Goal: Obtain resource: Download file/media

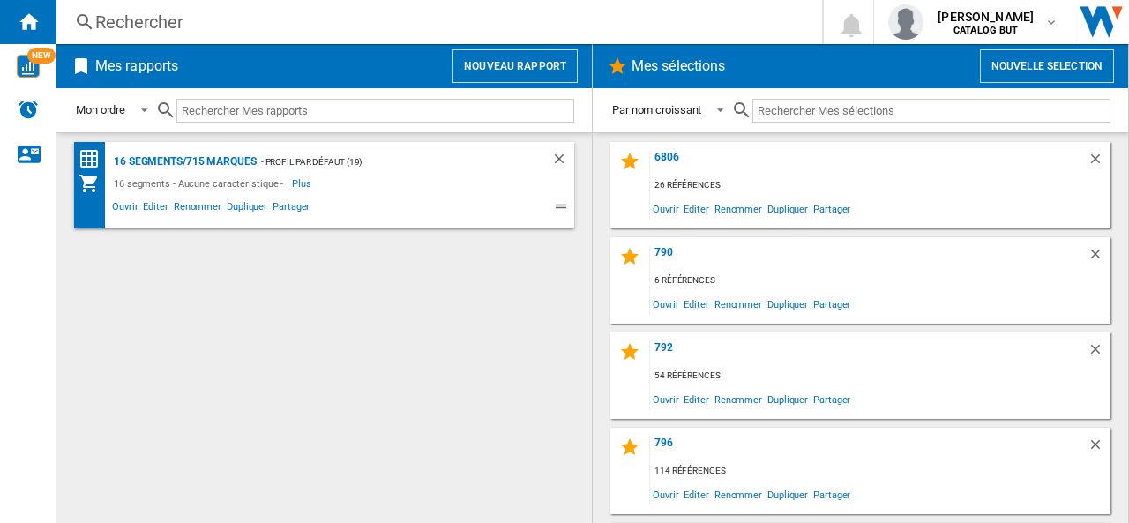
click at [486, 61] on button "Nouveau rapport" at bounding box center [514, 66] width 125 height 34
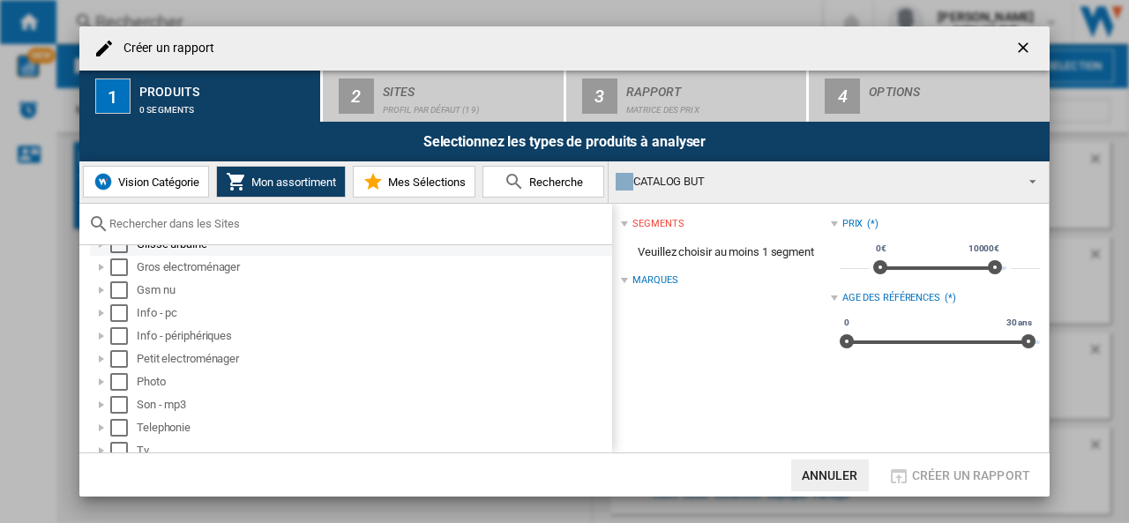
scroll to position [88, 0]
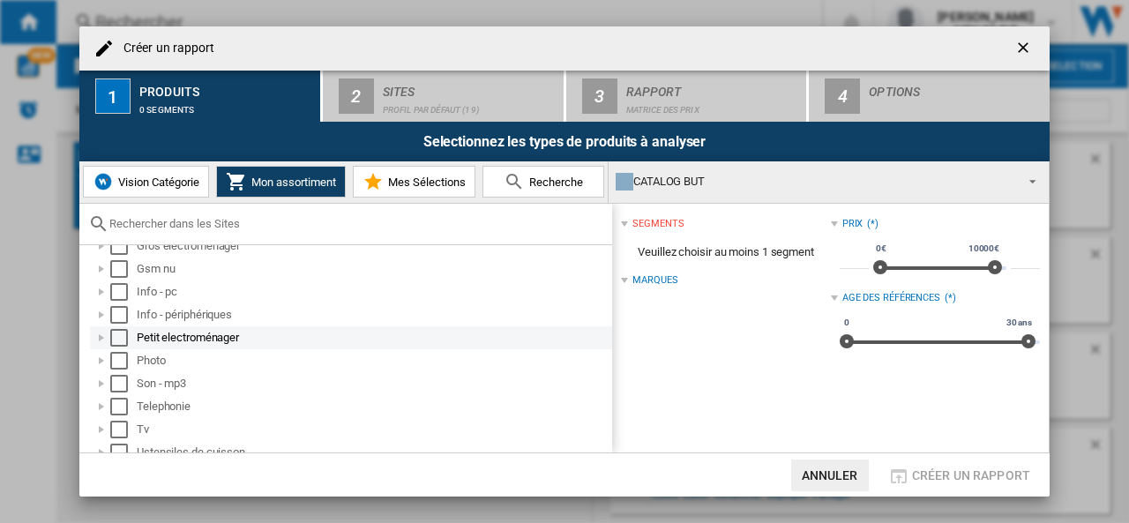
click at [98, 336] on div at bounding box center [102, 338] width 18 height 18
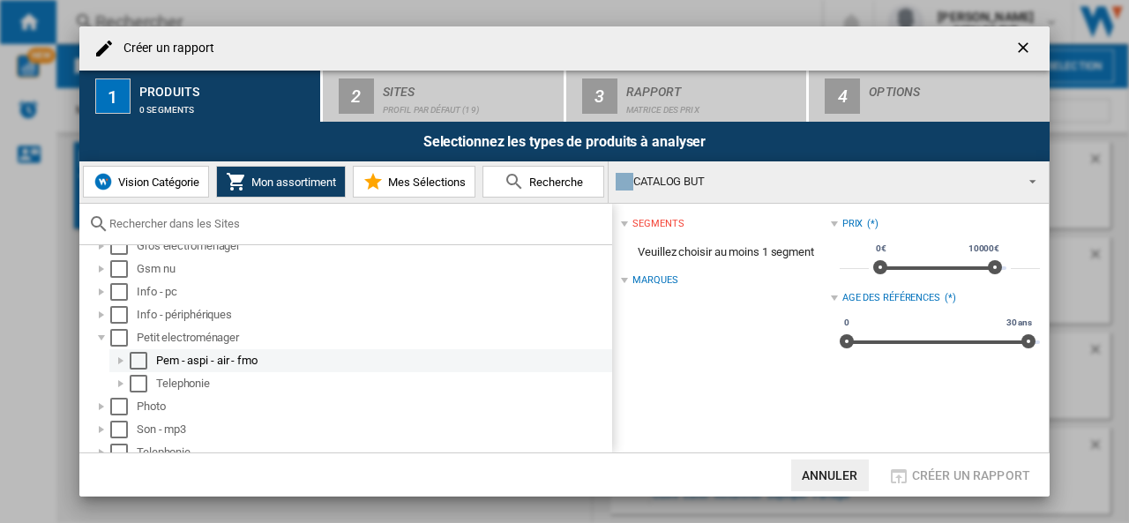
click at [120, 357] on div at bounding box center [121, 361] width 18 height 18
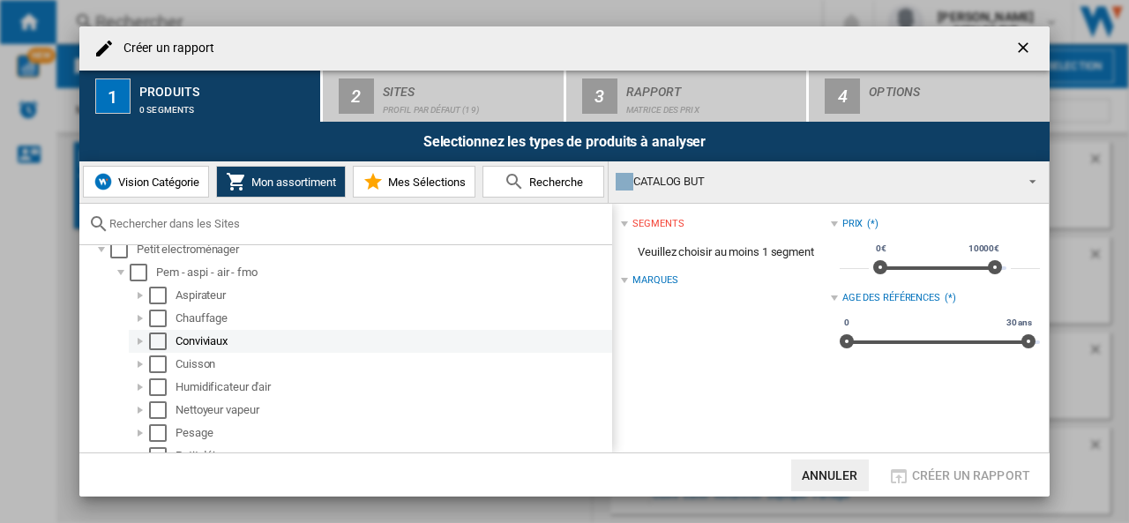
click at [161, 341] on div "Select" at bounding box center [158, 342] width 18 height 18
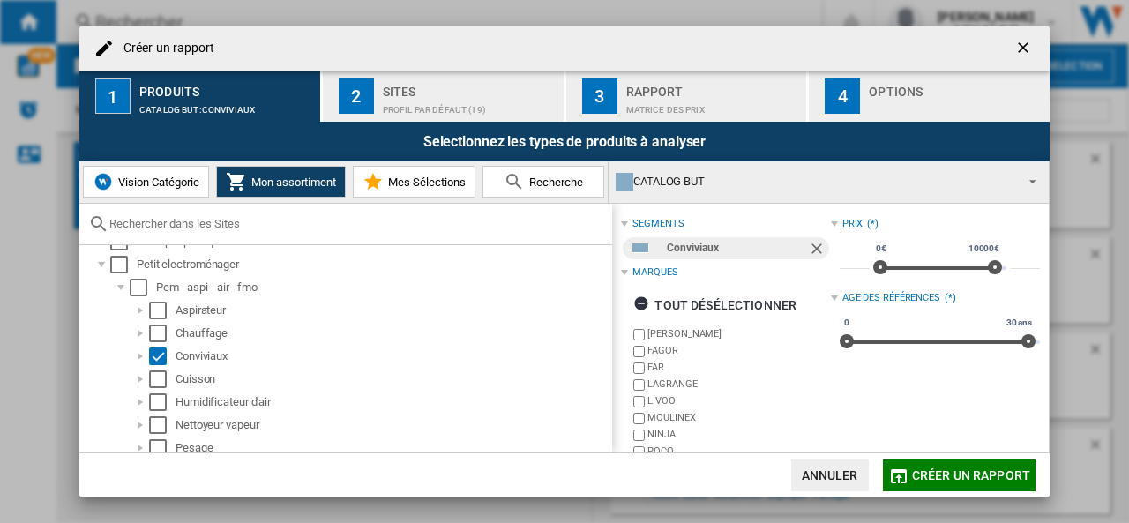
scroll to position [139, 0]
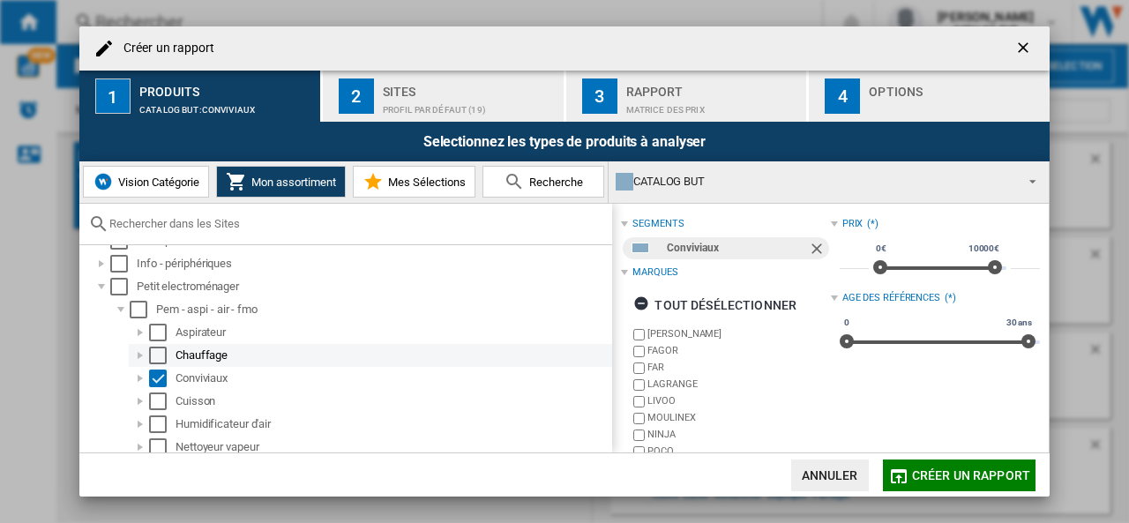
click at [160, 354] on div "Select" at bounding box center [158, 356] width 18 height 18
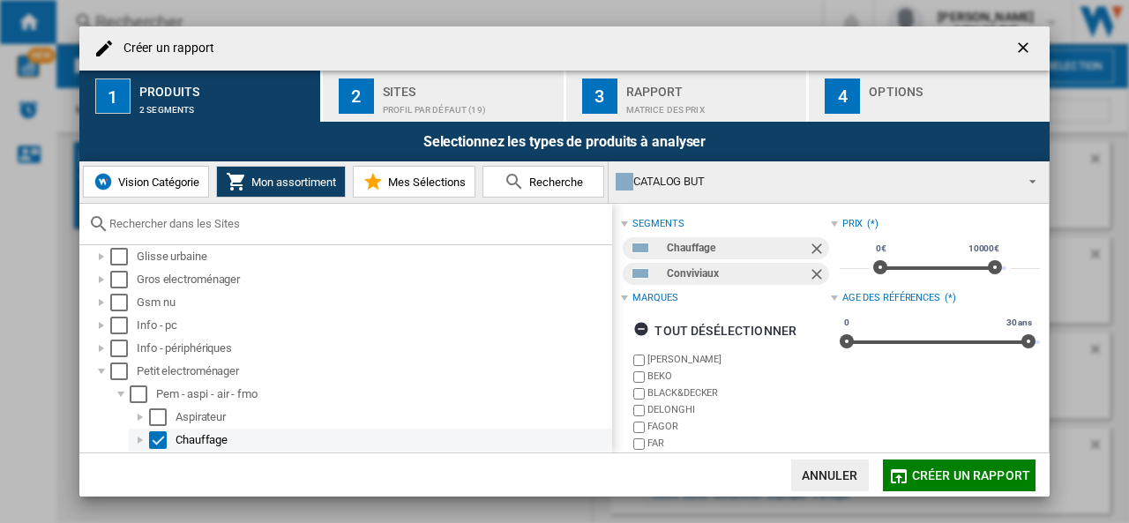
scroll to position [51, 0]
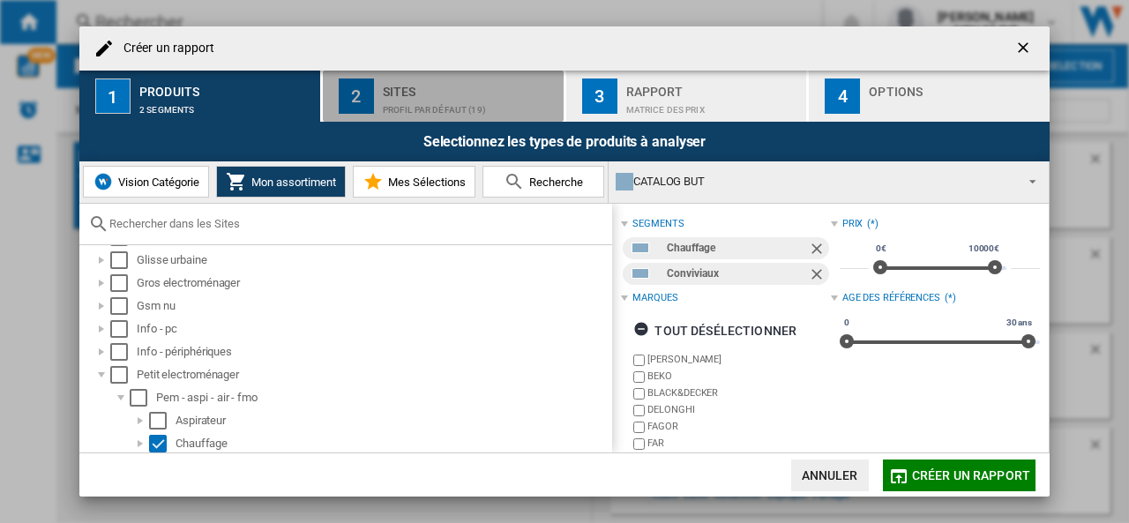
click at [407, 96] on div "Profil par défaut (19)" at bounding box center [470, 105] width 174 height 19
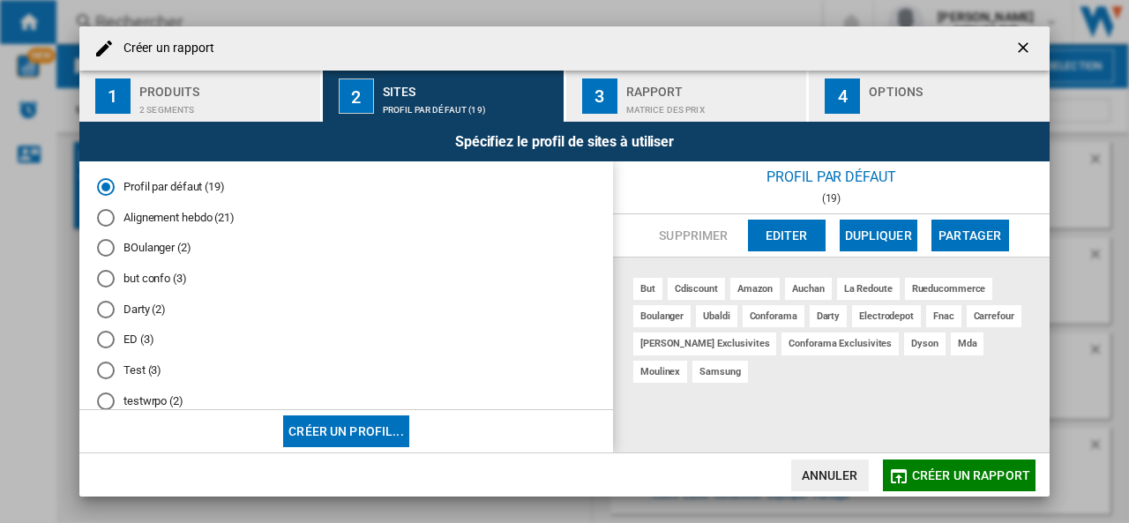
click at [148, 219] on md-radio-button "Alignement hebdo (21)" at bounding box center [346, 217] width 498 height 17
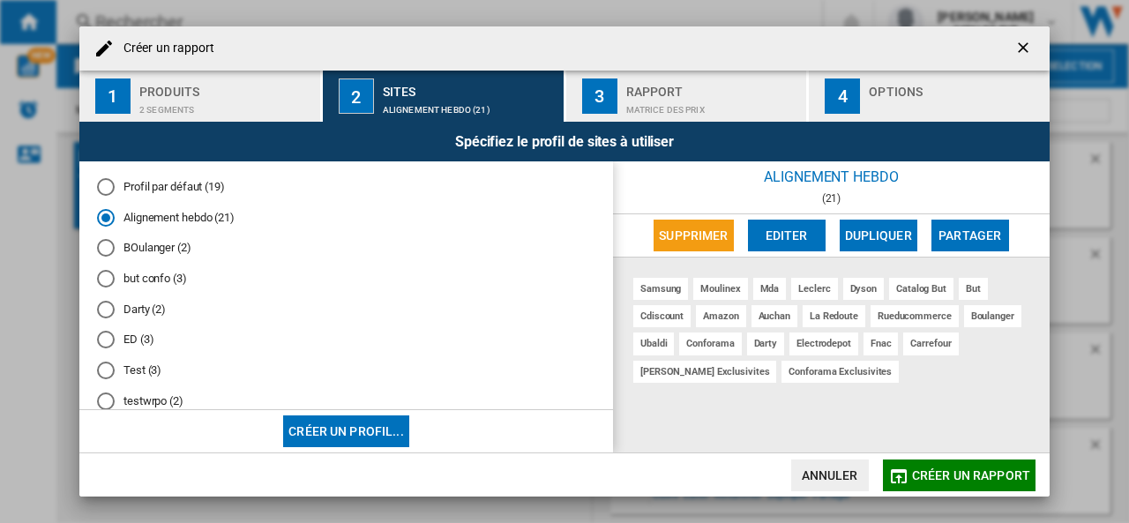
click at [653, 100] on div "Matrice des prix" at bounding box center [713, 105] width 174 height 19
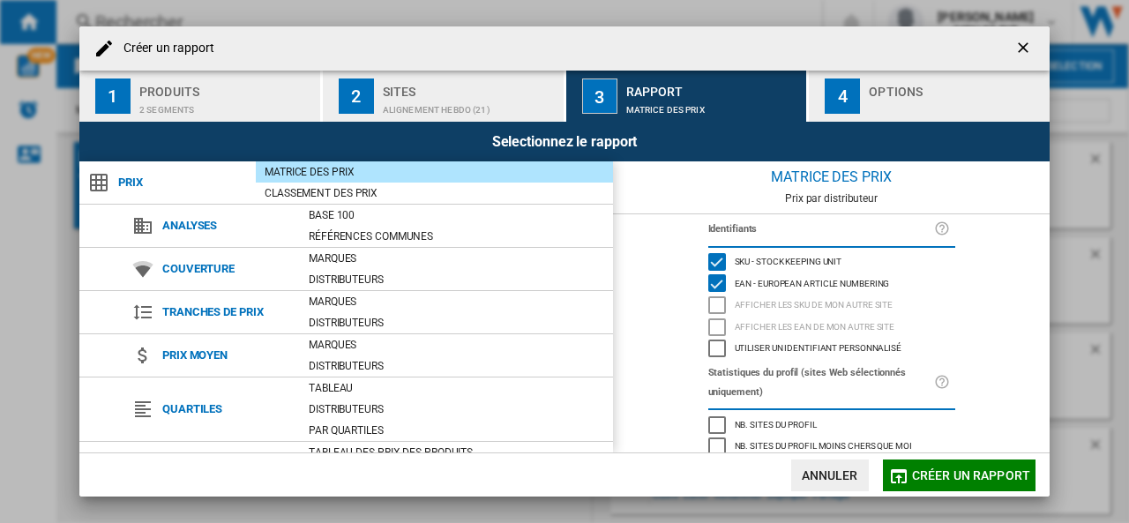
click at [902, 87] on div "Options" at bounding box center [956, 87] width 174 height 19
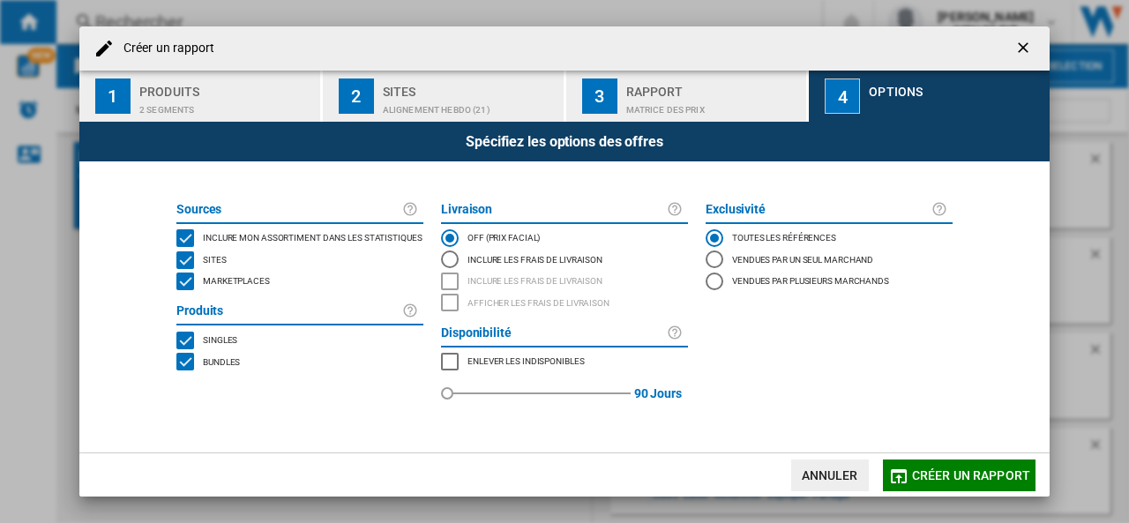
click at [250, 281] on span "Marketplaces" at bounding box center [236, 279] width 67 height 12
click at [961, 478] on span "Créer un rapport" at bounding box center [971, 475] width 118 height 14
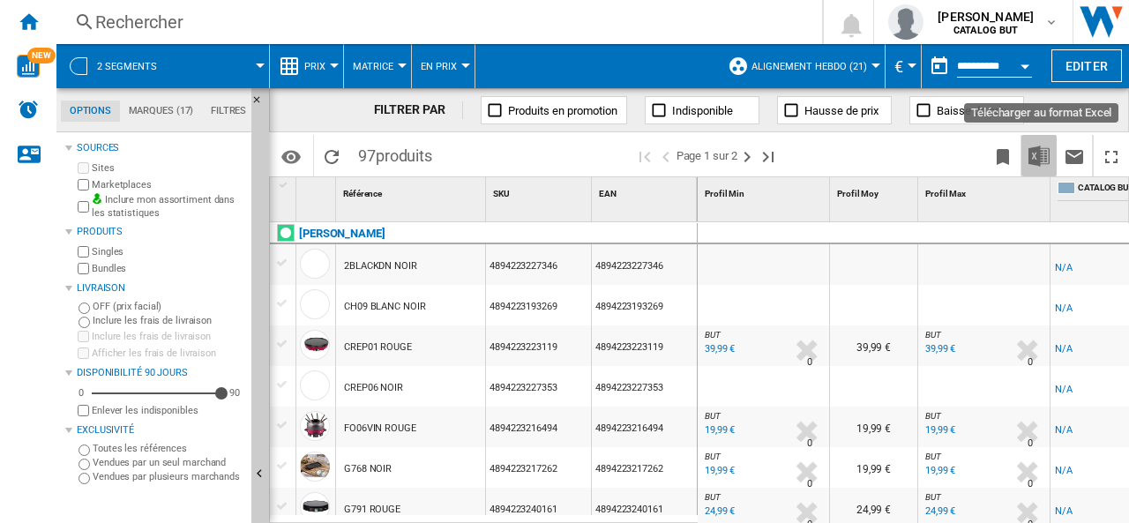
click at [1038, 154] on img "Télécharger au format Excel" at bounding box center [1038, 156] width 21 height 21
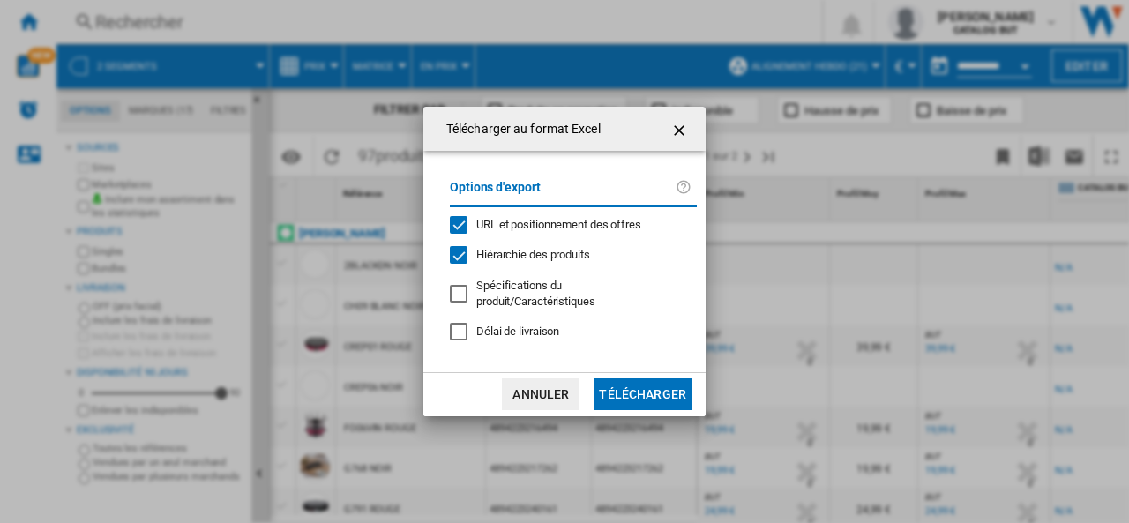
click at [510, 224] on div "URL et positionnement des offres" at bounding box center [558, 225] width 165 height 16
click at [649, 386] on button "Télécharger" at bounding box center [643, 394] width 98 height 32
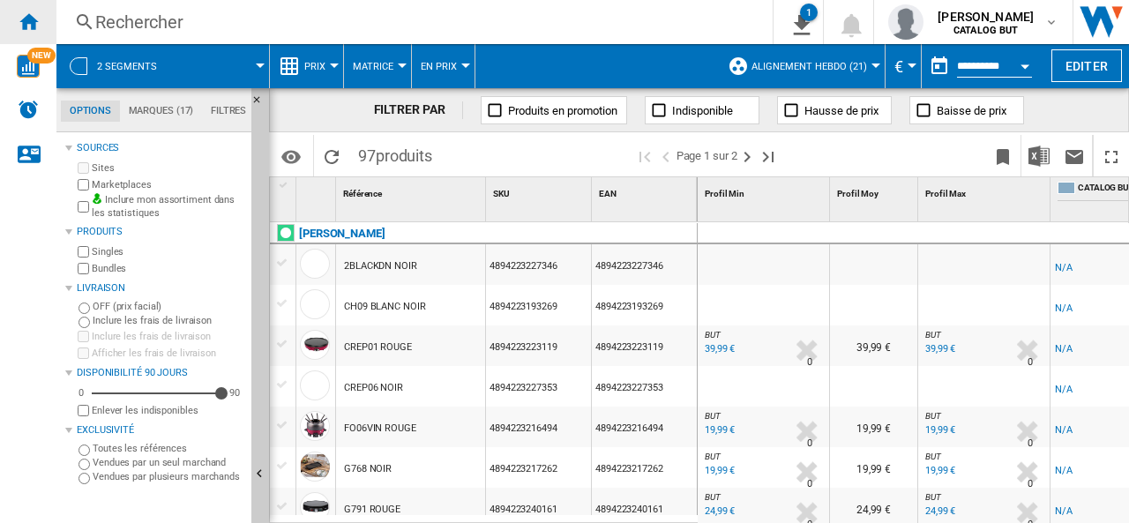
click at [31, 26] on ng-md-icon "Accueil" at bounding box center [28, 21] width 21 height 21
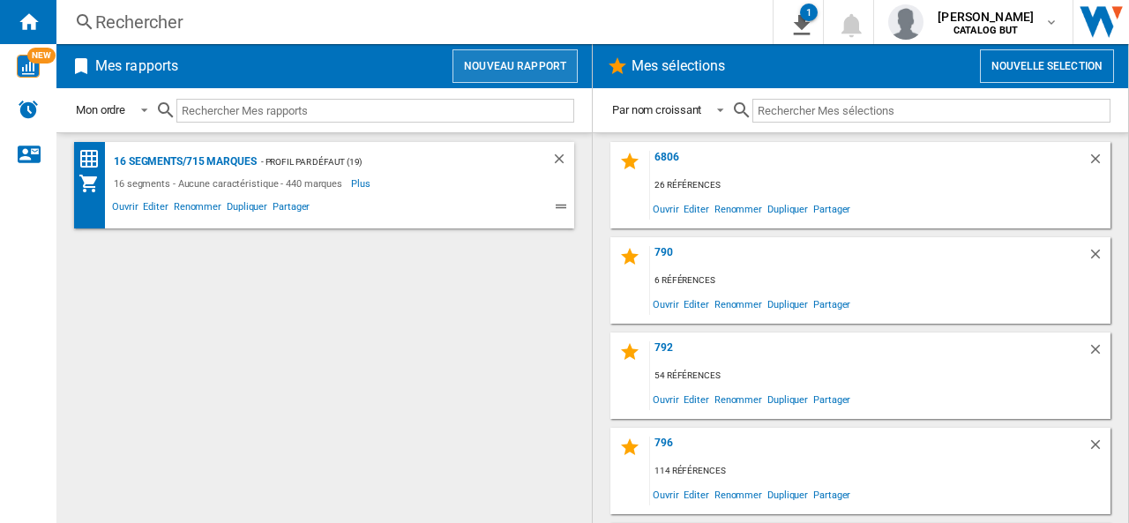
click at [498, 64] on button "Nouveau rapport" at bounding box center [514, 66] width 125 height 34
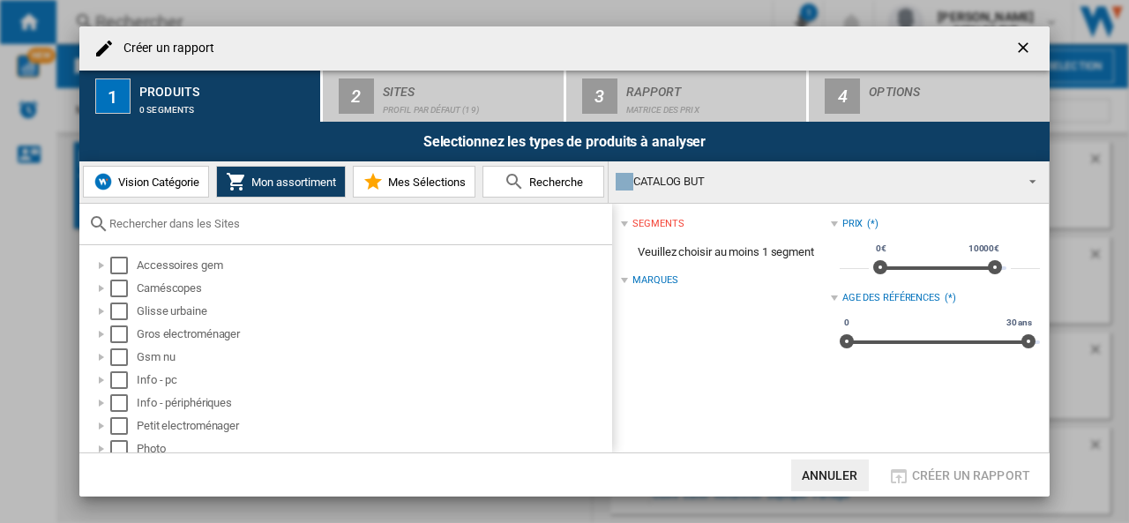
click at [148, 179] on span "Vision Catégorie" at bounding box center [157, 182] width 86 height 13
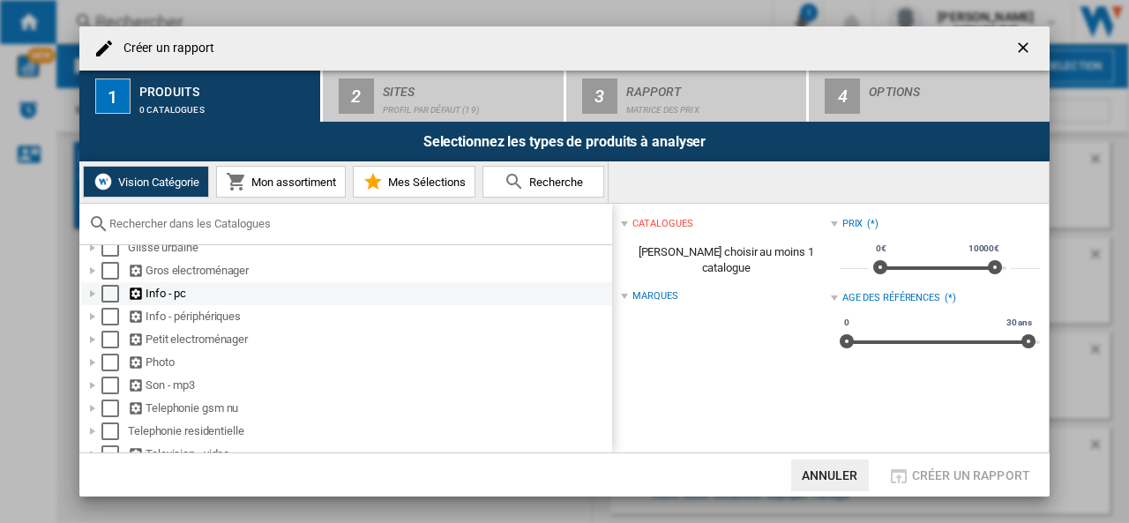
scroll to position [88, 0]
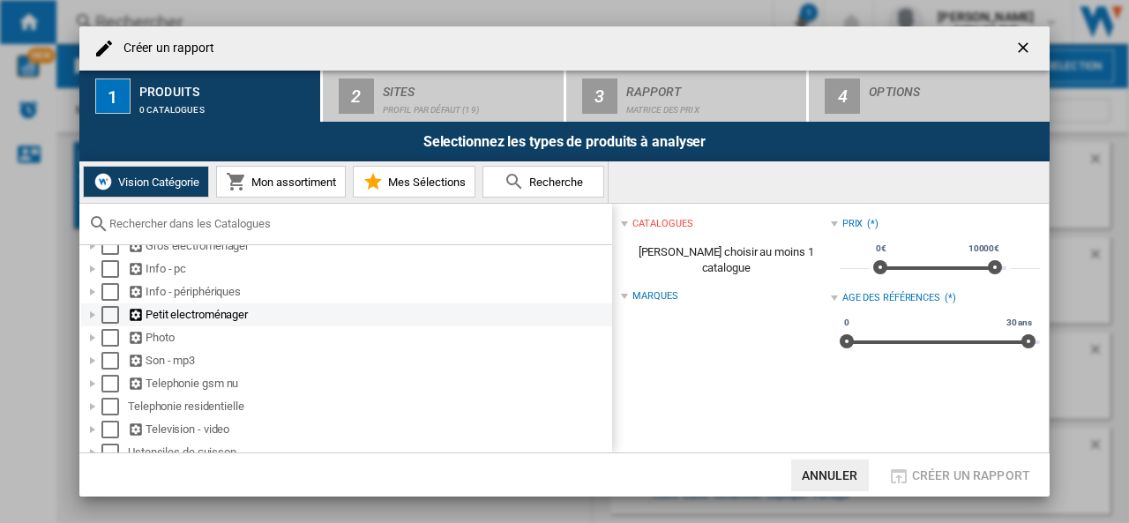
click at [92, 317] on div "Créer un ..." at bounding box center [93, 315] width 18 height 18
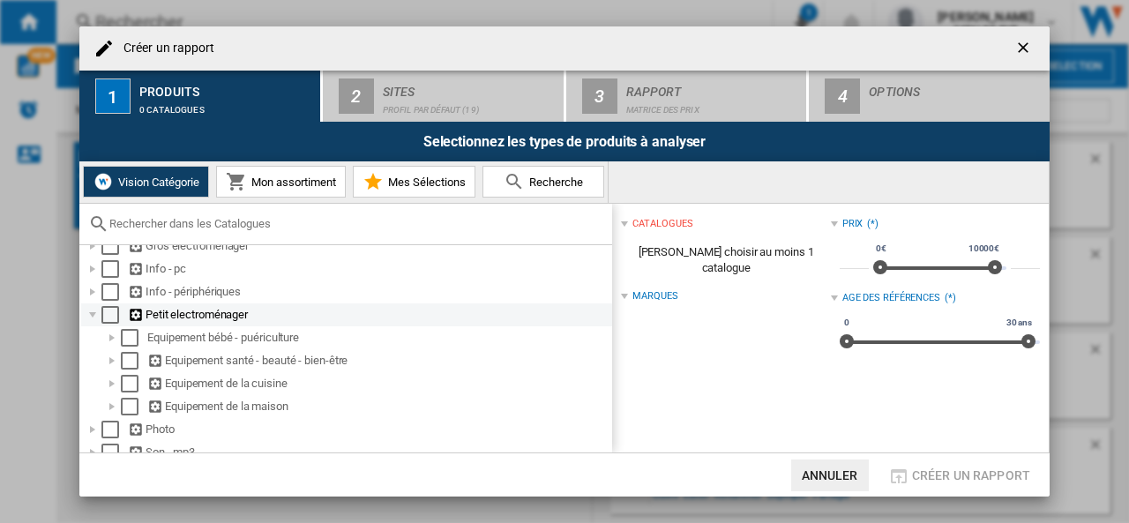
scroll to position [176, 0]
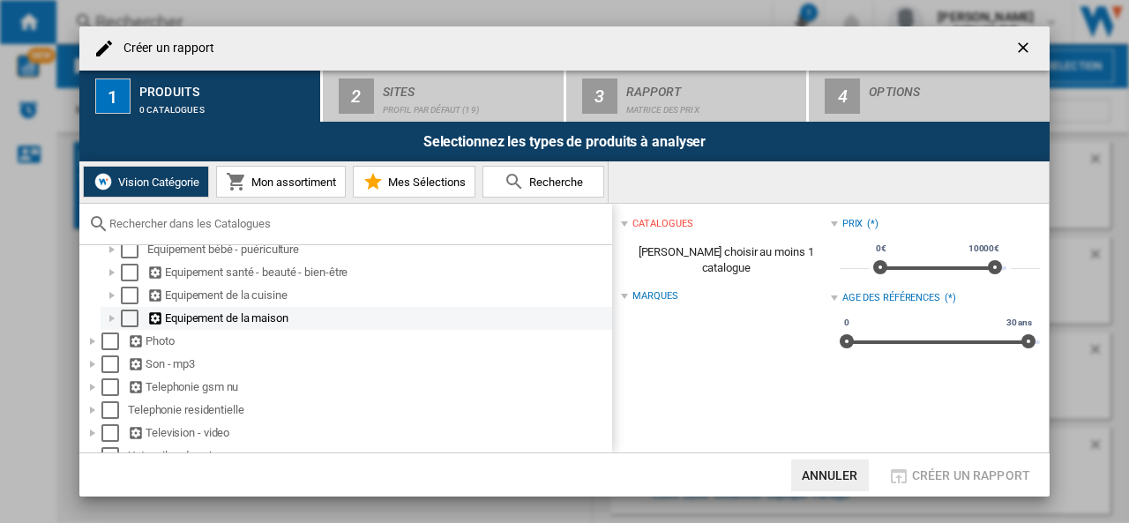
click at [110, 320] on div "Créer un ..." at bounding box center [112, 319] width 18 height 18
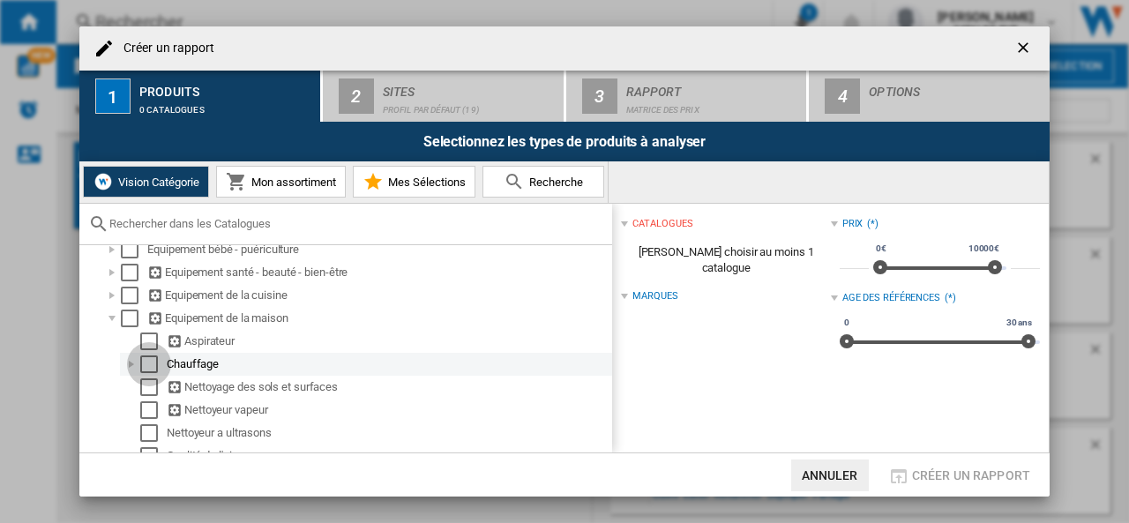
click at [148, 364] on div "Select" at bounding box center [149, 364] width 18 height 18
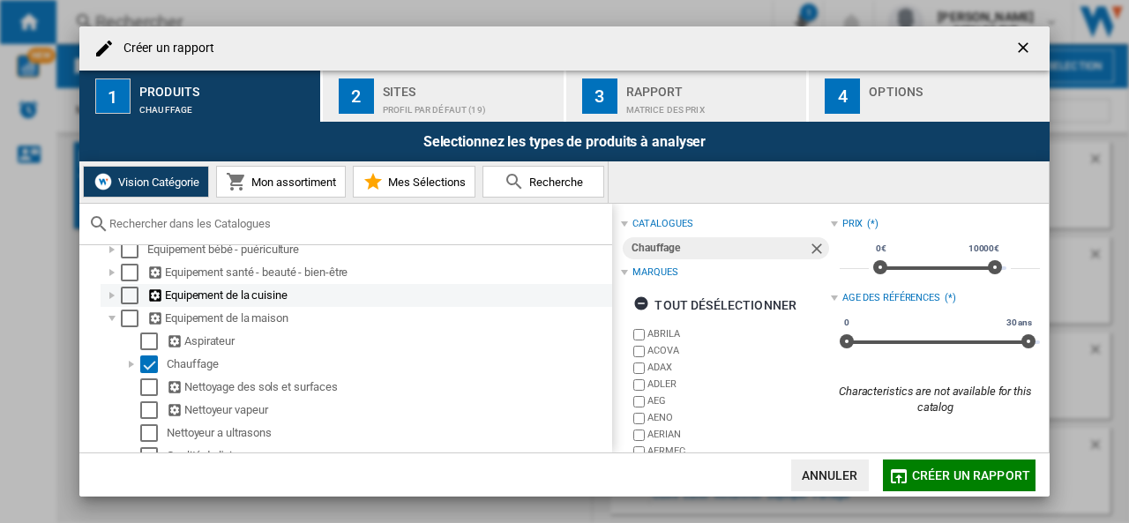
click at [110, 295] on div "Créer un ..." at bounding box center [112, 296] width 18 height 18
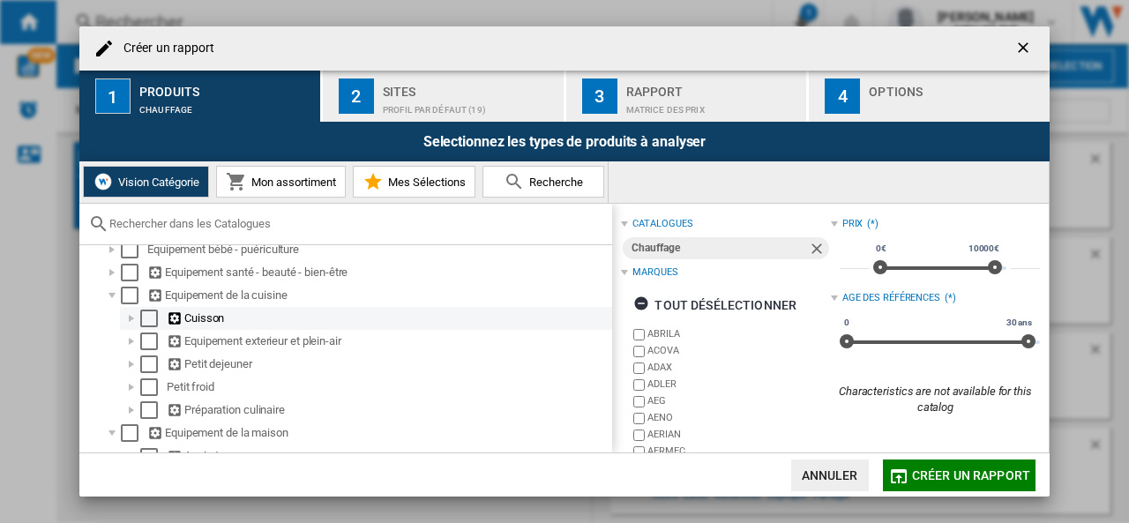
click at [126, 319] on div "Créer un ..." at bounding box center [132, 319] width 18 height 18
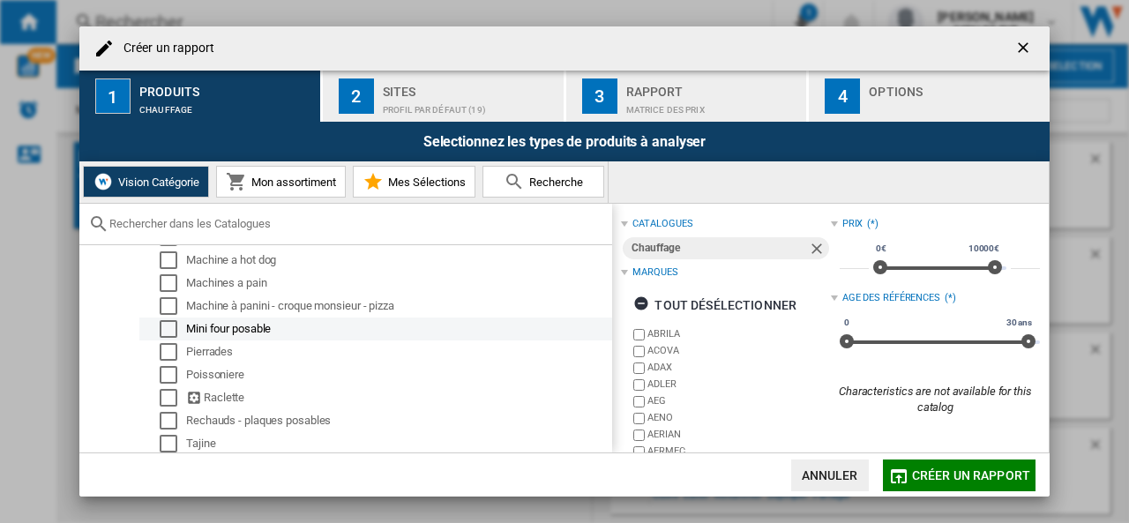
scroll to position [529, 0]
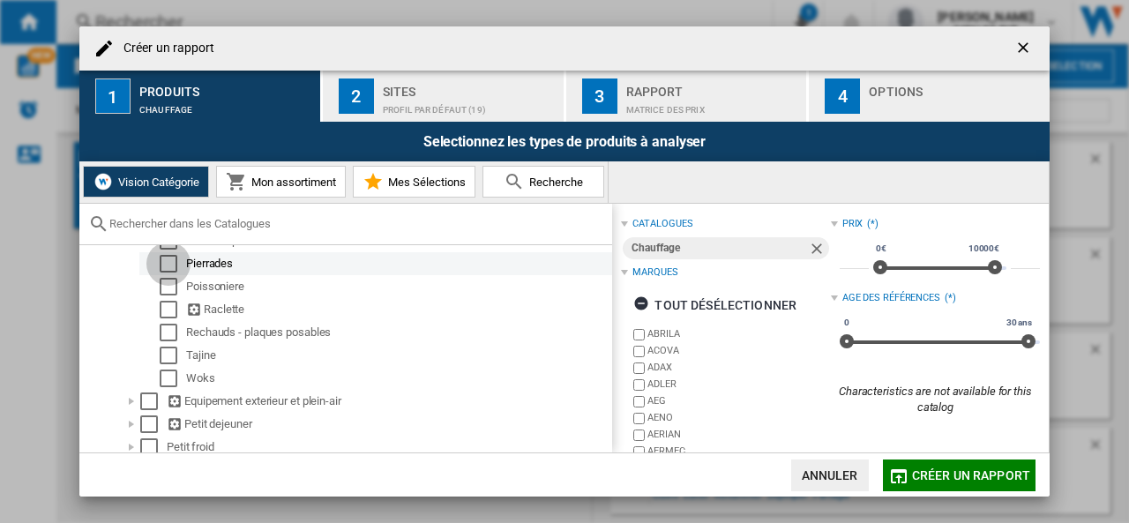
click at [165, 265] on div "Select" at bounding box center [169, 264] width 18 height 18
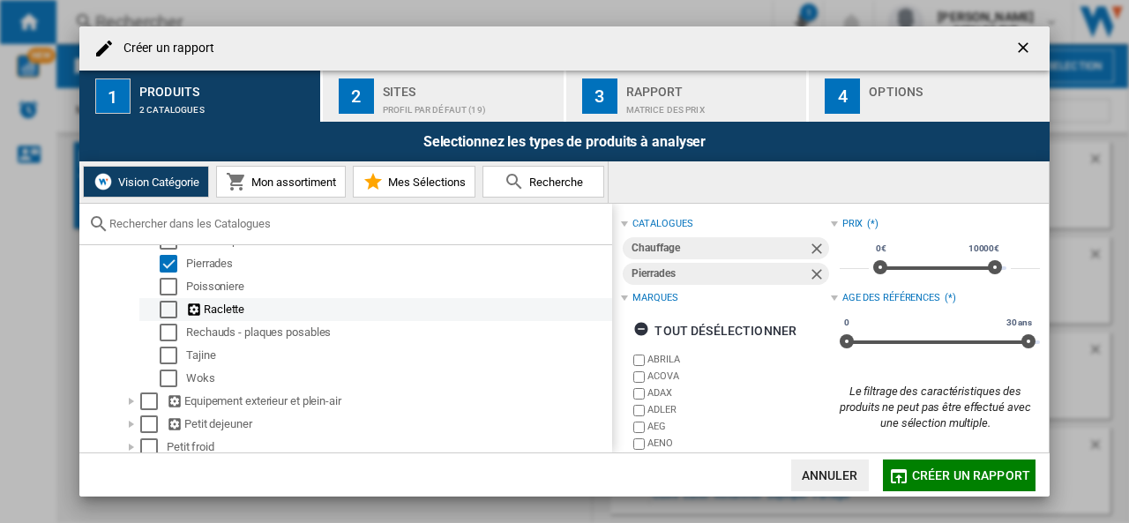
click at [163, 311] on div "Select" at bounding box center [169, 310] width 18 height 18
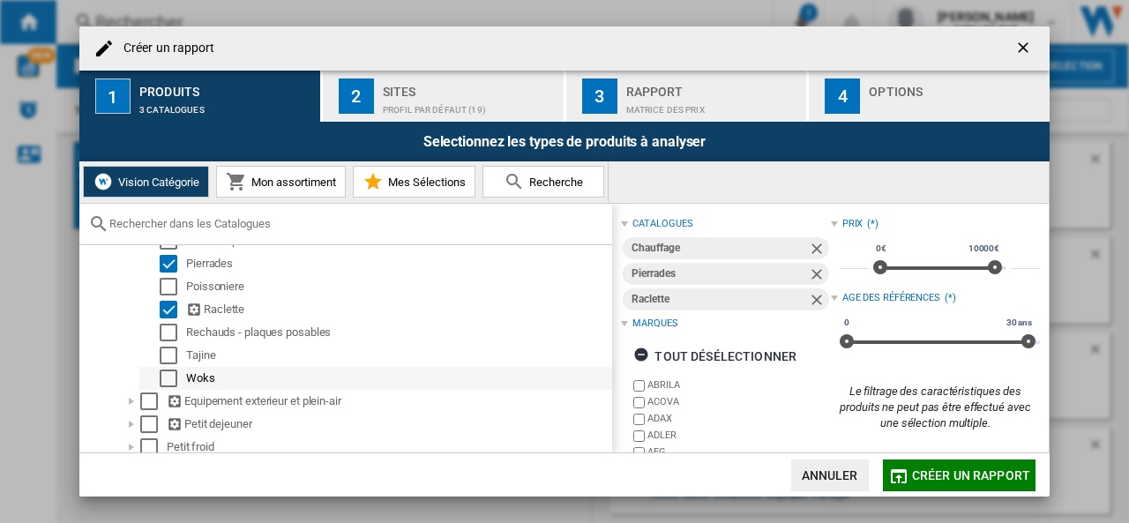
click at [170, 382] on div "Select" at bounding box center [169, 379] width 18 height 18
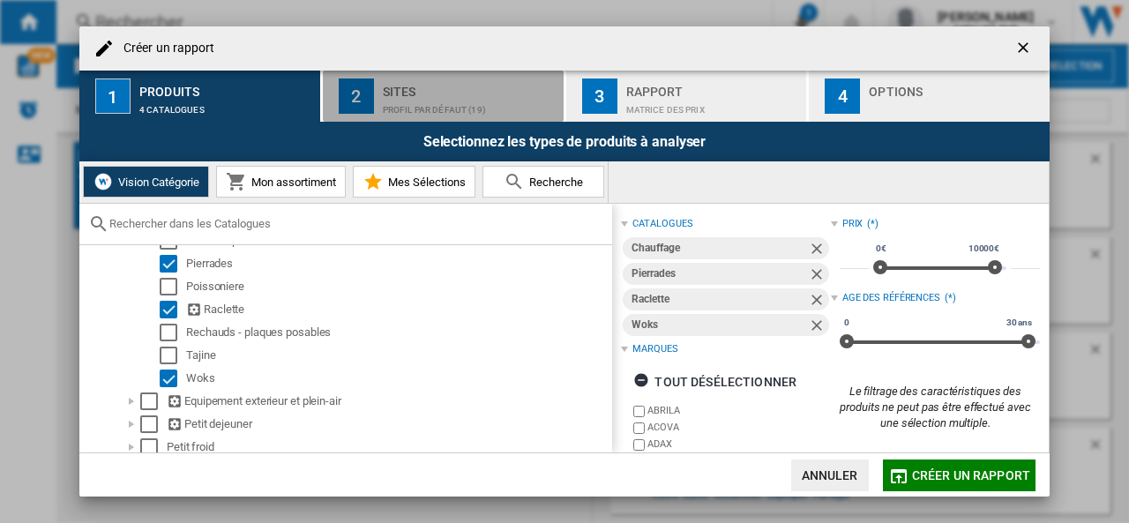
click at [430, 96] on div "Profil par défaut (19)" at bounding box center [470, 105] width 174 height 19
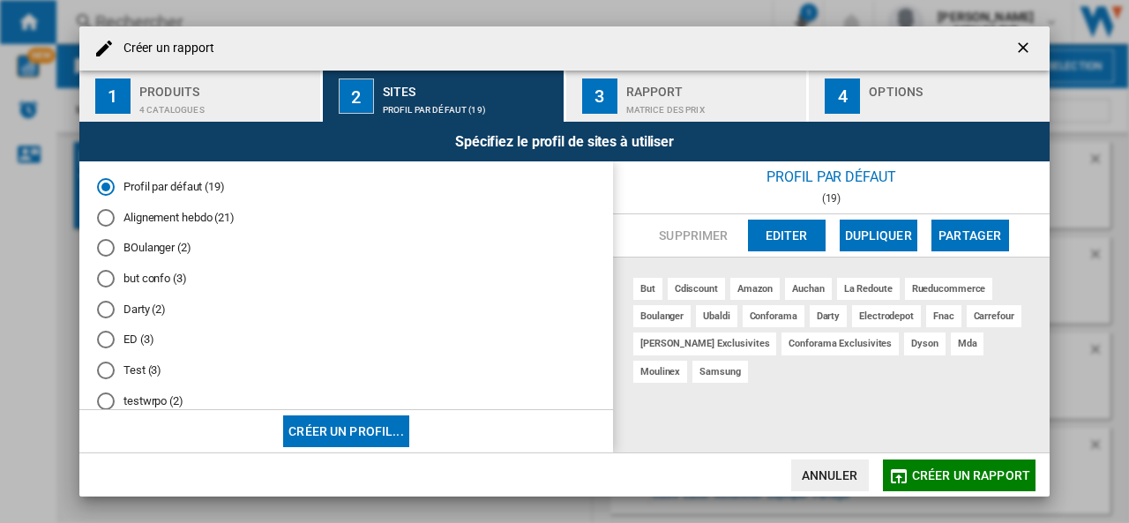
click at [163, 214] on md-radio-button "Alignement hebdo (21)" at bounding box center [346, 217] width 498 height 17
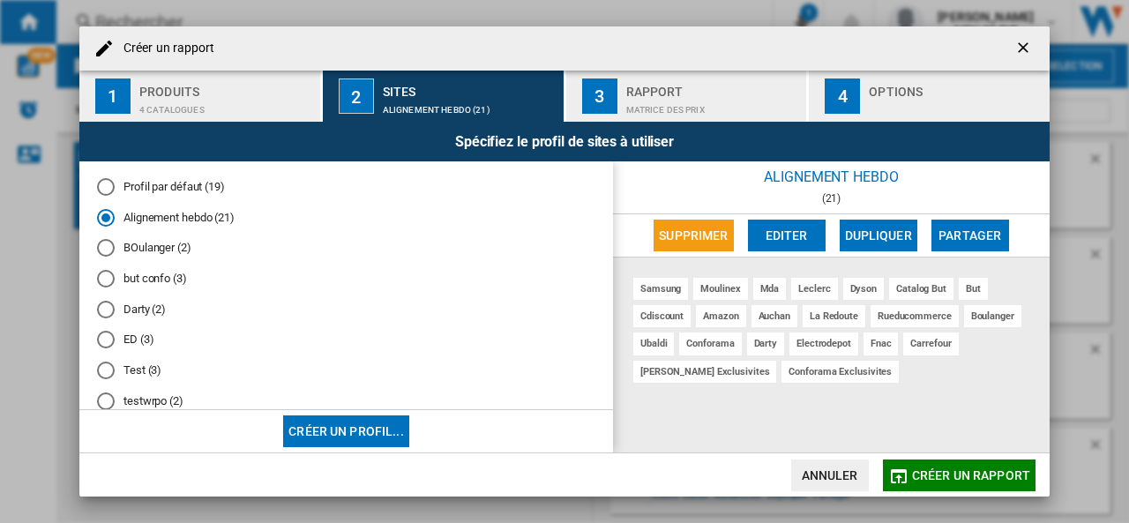
click at [661, 101] on div "Matrice des prix" at bounding box center [713, 105] width 174 height 19
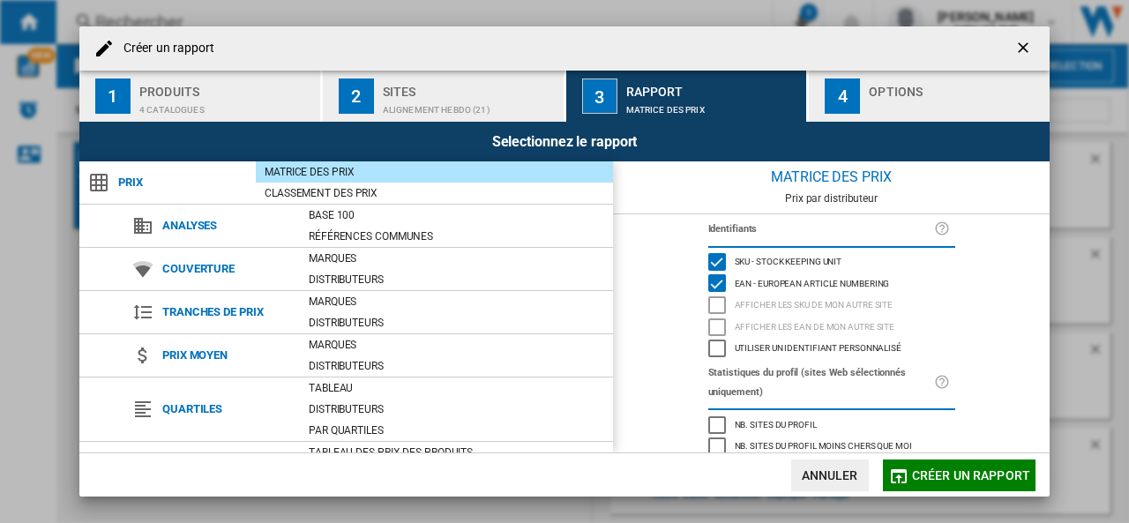
click at [891, 87] on div "Options" at bounding box center [956, 87] width 174 height 19
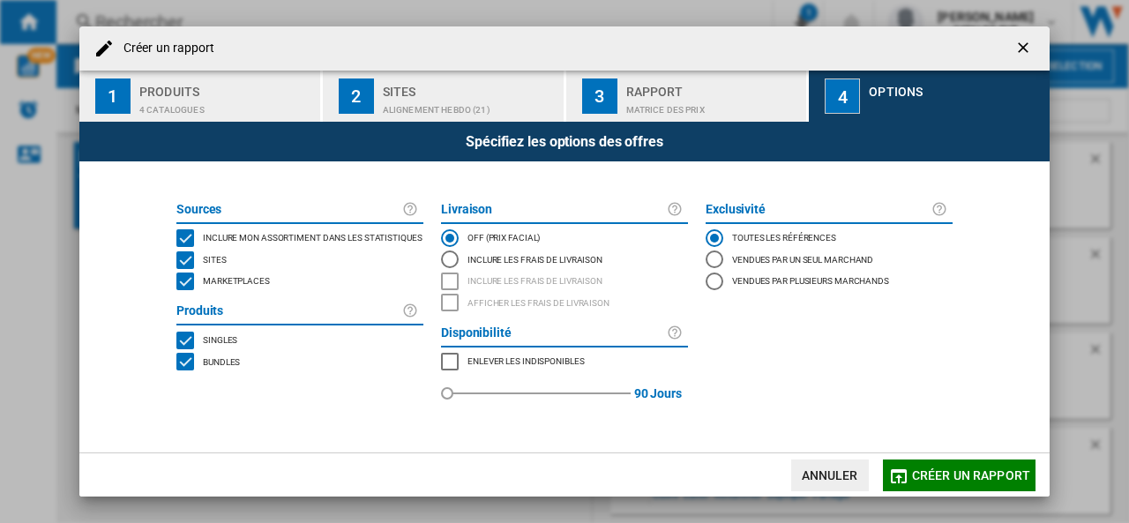
click at [254, 284] on span "Marketplaces" at bounding box center [236, 279] width 67 height 12
click at [927, 474] on span "Créer un rapport" at bounding box center [971, 475] width 118 height 14
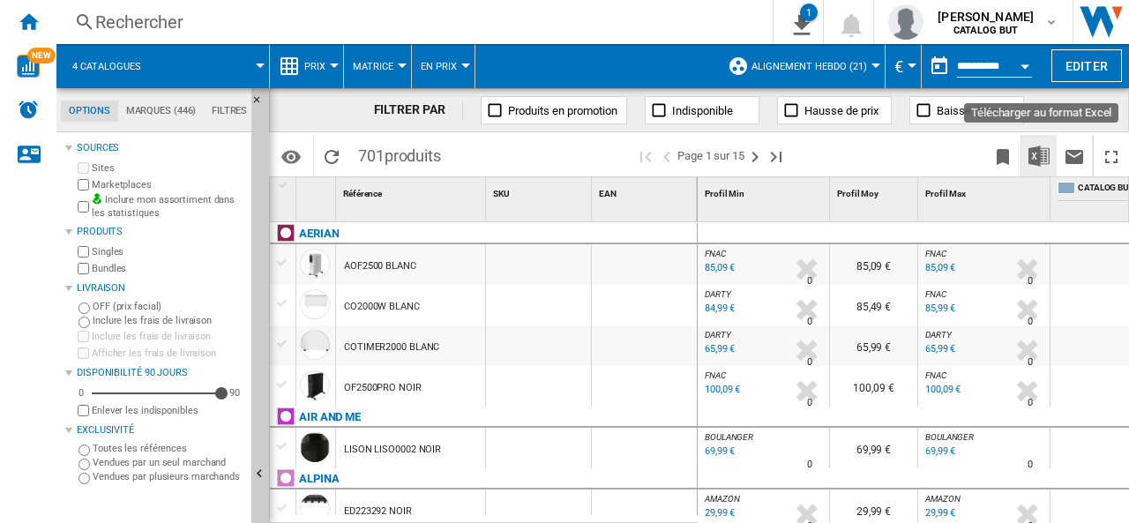
click at [1039, 156] on img "Télécharger au format Excel" at bounding box center [1038, 156] width 21 height 21
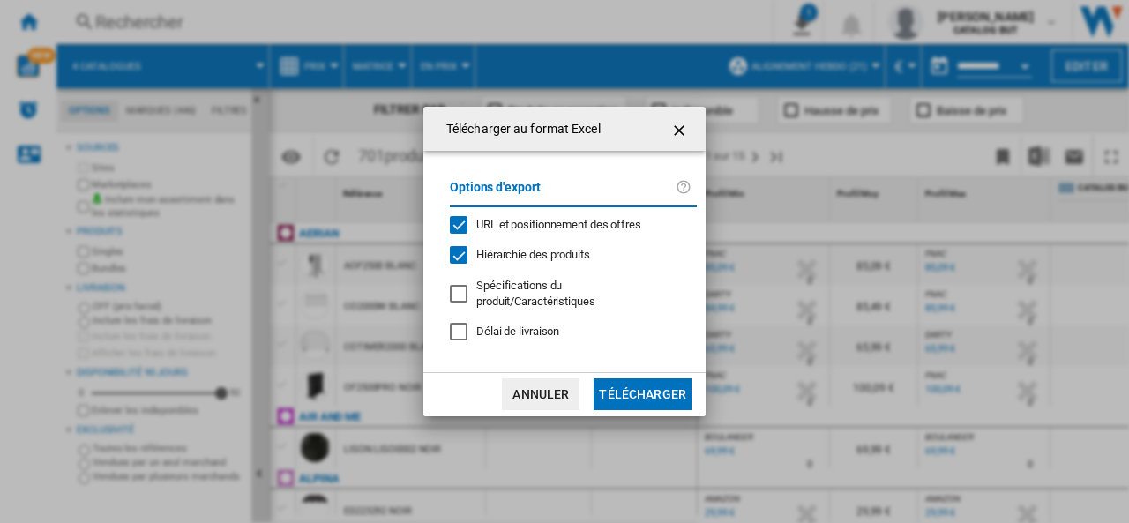
drag, startPoint x: 584, startPoint y: 227, endPoint x: 586, endPoint y: 237, distance: 10.7
click at [584, 227] on span "URL et positionnement des offres" at bounding box center [558, 224] width 165 height 13
click at [624, 384] on button "Télécharger" at bounding box center [643, 394] width 98 height 32
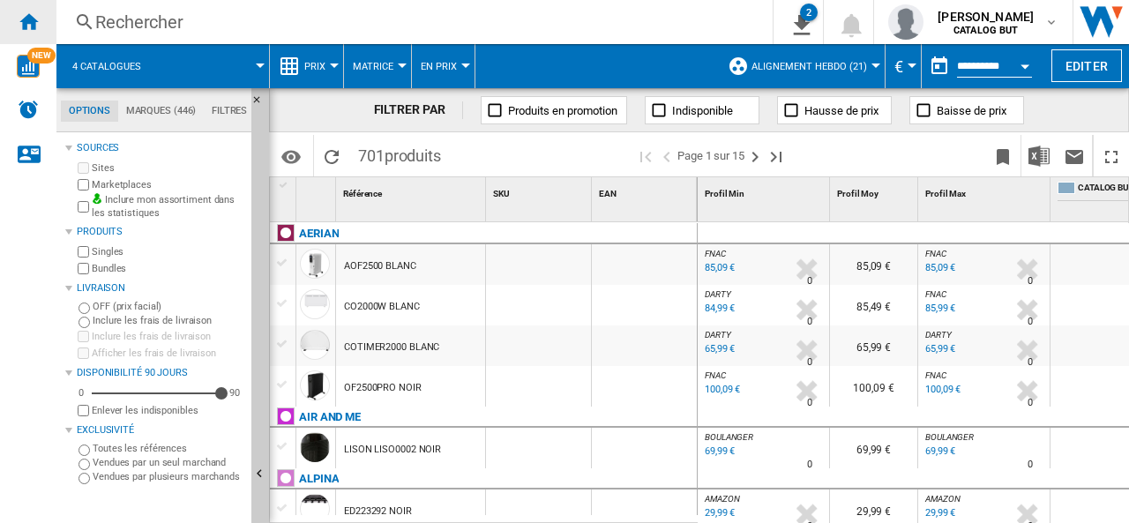
click at [34, 19] on ng-md-icon "Accueil" at bounding box center [28, 21] width 21 height 21
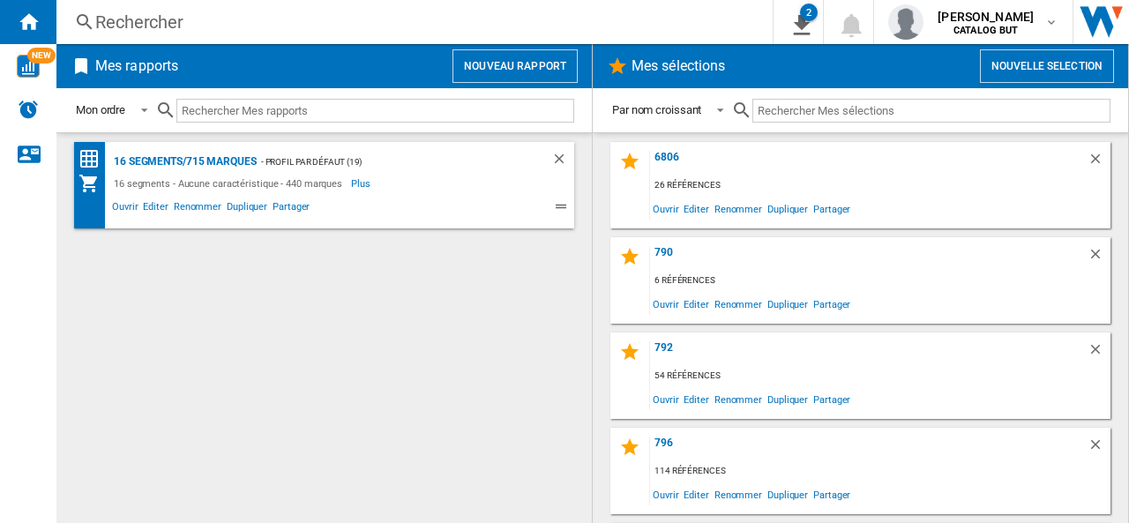
click at [476, 65] on button "Nouveau rapport" at bounding box center [514, 66] width 125 height 34
